Goal: Task Accomplishment & Management: Manage account settings

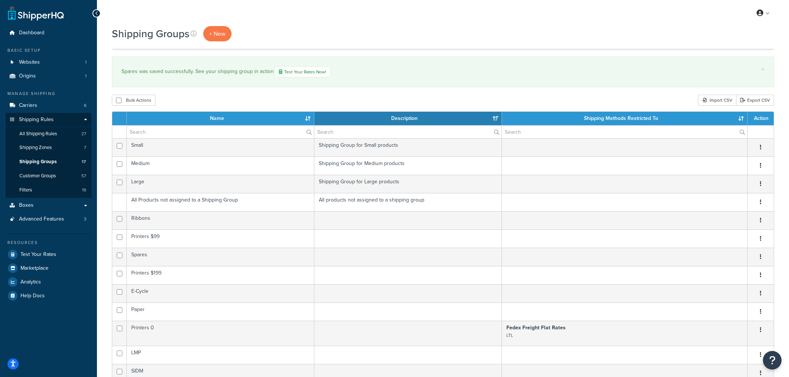
select select "15"
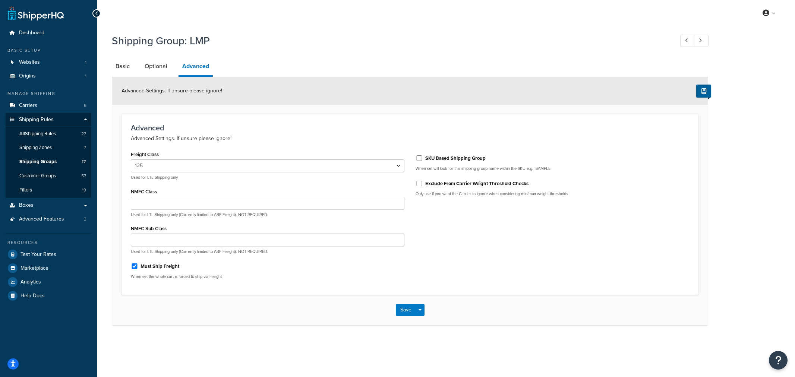
select select "125"
click at [50, 162] on span "Shipping Groups" at bounding box center [37, 162] width 37 height 6
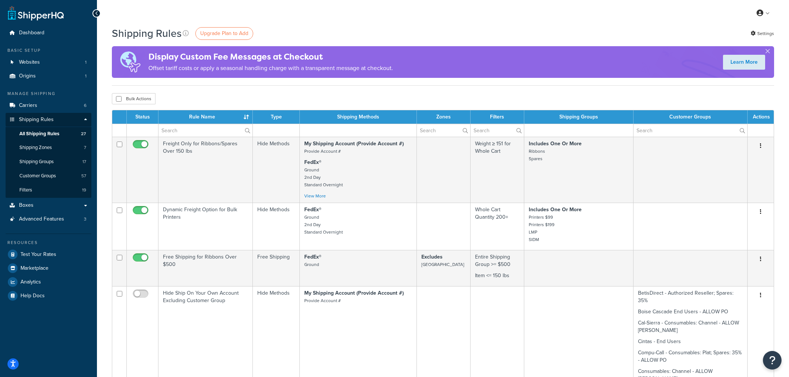
select select "1000"
